Goal: Book appointment/travel/reservation

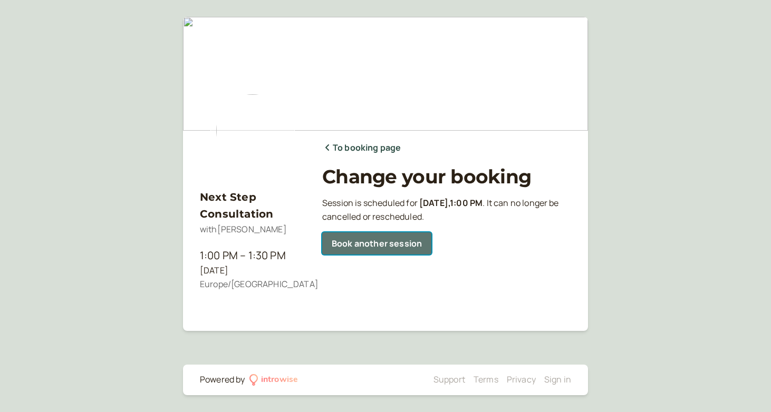
click at [410, 246] on link "Book another session" at bounding box center [376, 243] width 109 height 22
click at [361, 145] on link "To booking page" at bounding box center [361, 148] width 79 height 14
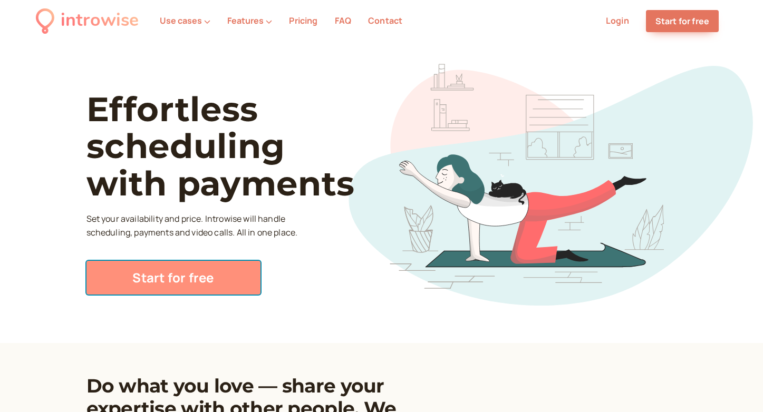
click at [200, 288] on link "Start for free" at bounding box center [173, 278] width 174 height 34
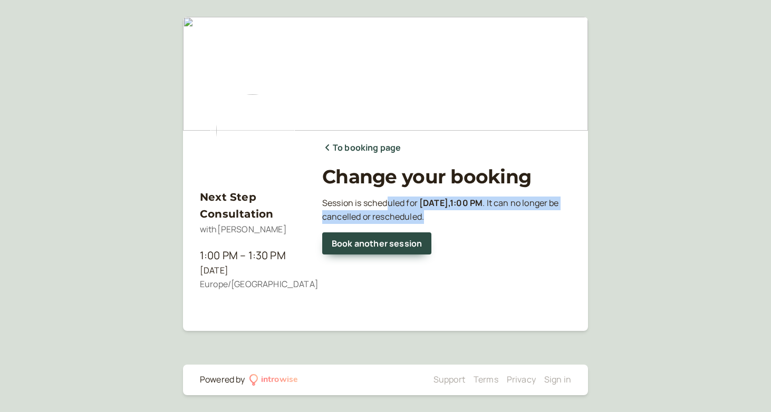
drag, startPoint x: 387, startPoint y: 207, endPoint x: 478, endPoint y: 215, distance: 91.6
click at [478, 215] on p "Session is scheduled for [DATE] 1:00 PM . It can no longer be cancelled or resc…" at bounding box center [446, 210] width 249 height 27
